Goal: Check status: Check status

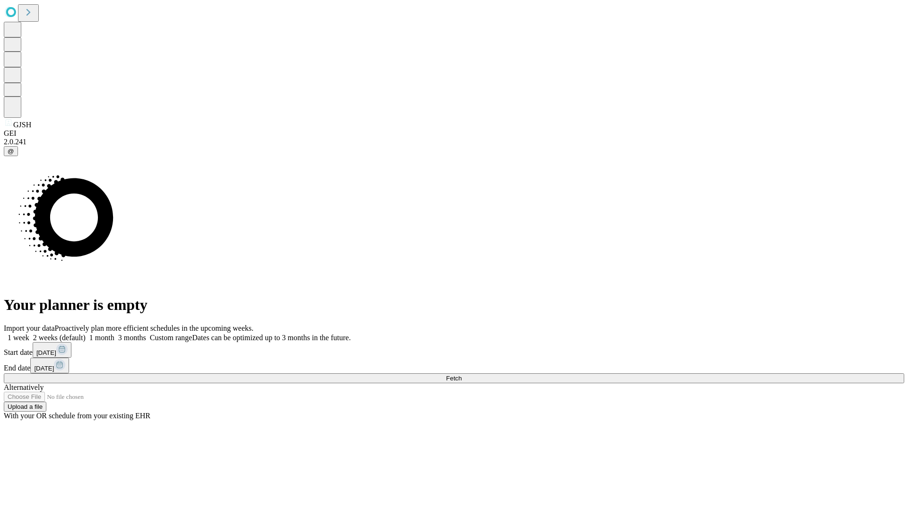
click at [461, 374] on span "Fetch" at bounding box center [454, 377] width 16 height 7
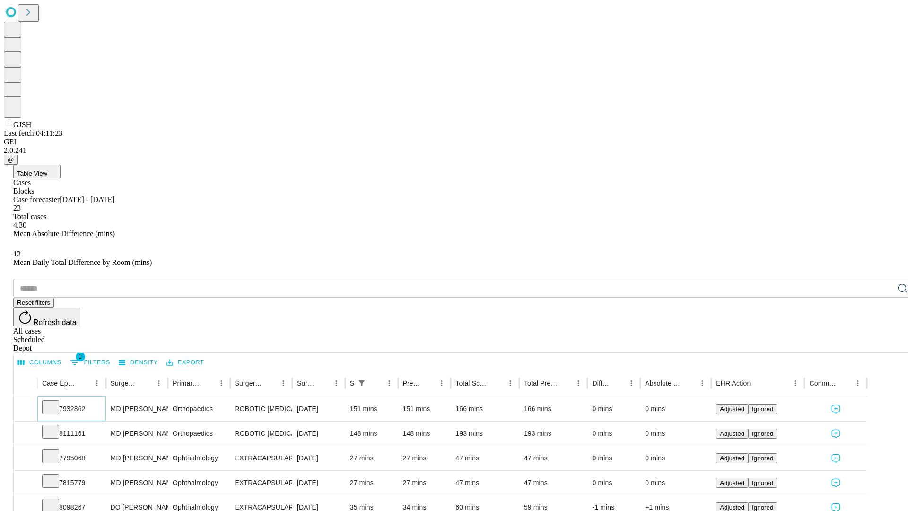
click at [55, 401] on icon at bounding box center [50, 405] width 9 height 9
